Goal: Task Accomplishment & Management: Manage account settings

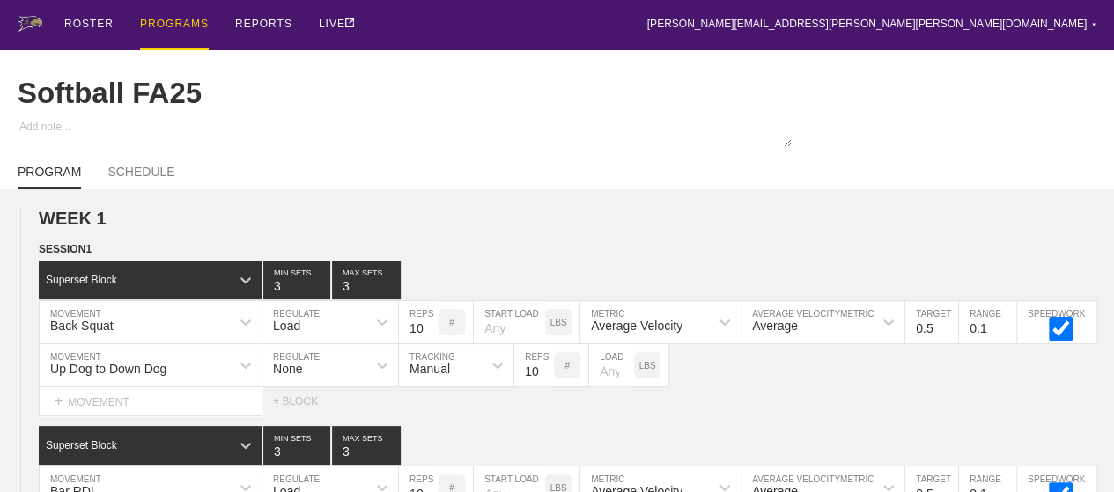
click at [173, 19] on div "PROGRAMS" at bounding box center [174, 25] width 69 height 50
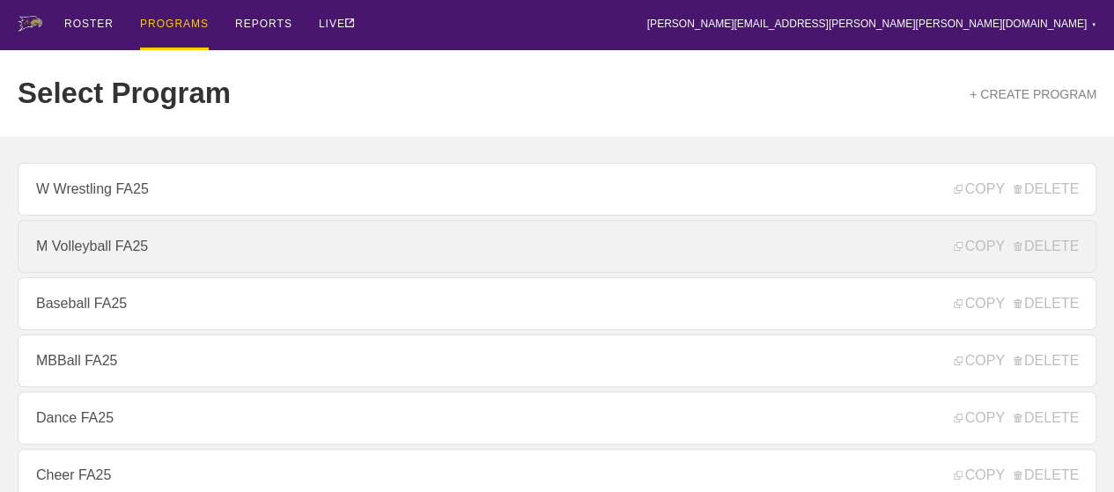
click at [148, 267] on link "M Volleyball FA25" at bounding box center [557, 246] width 1079 height 53
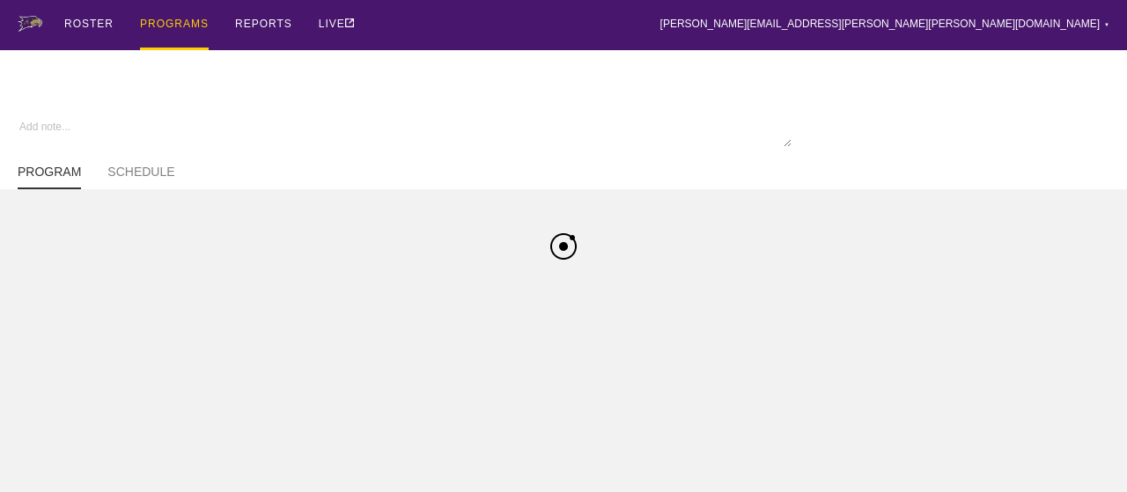
click at [646, 22] on div "ROSTER PROGRAMS REPORTS LIVE [PERSON_NAME][EMAIL_ADDRESS][PERSON_NAME][PERSON_N…" at bounding box center [564, 25] width 1092 height 50
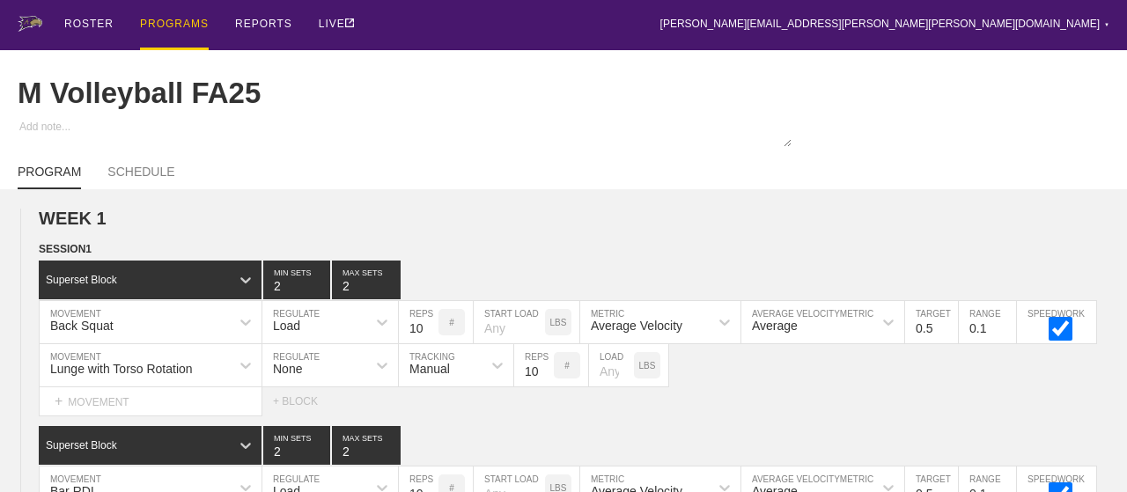
type textarea "x"
type input "M Volleyball FA25"
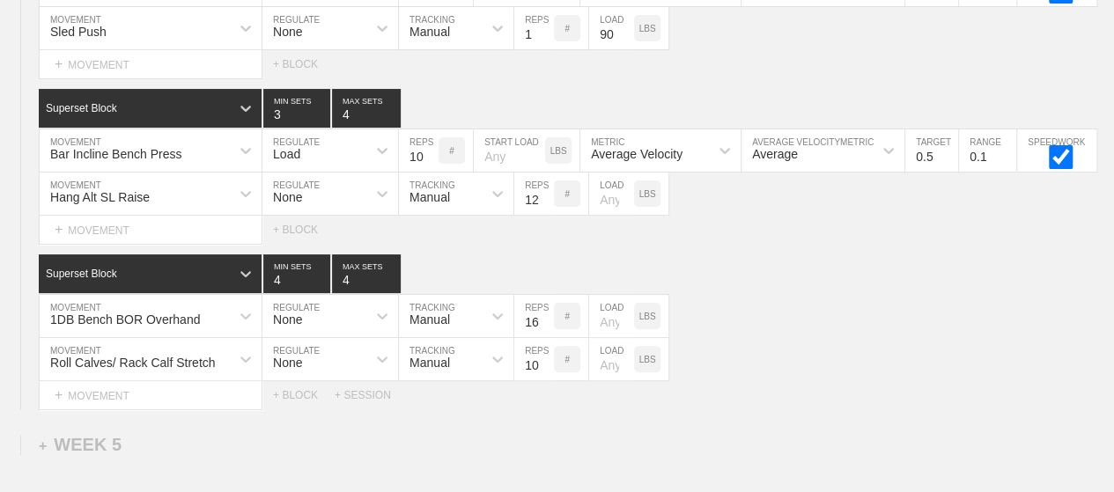
scroll to position [6777, 0]
